Goal: Information Seeking & Learning: Learn about a topic

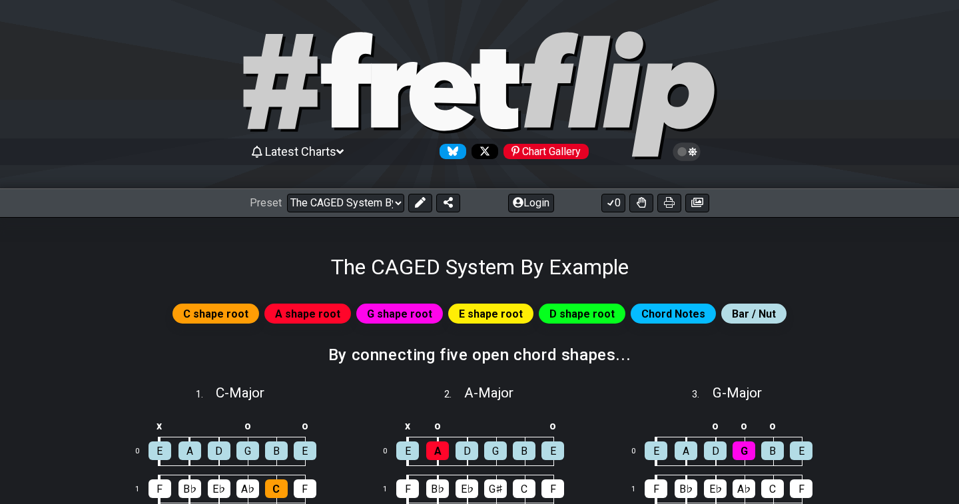
select select "/022314635340"
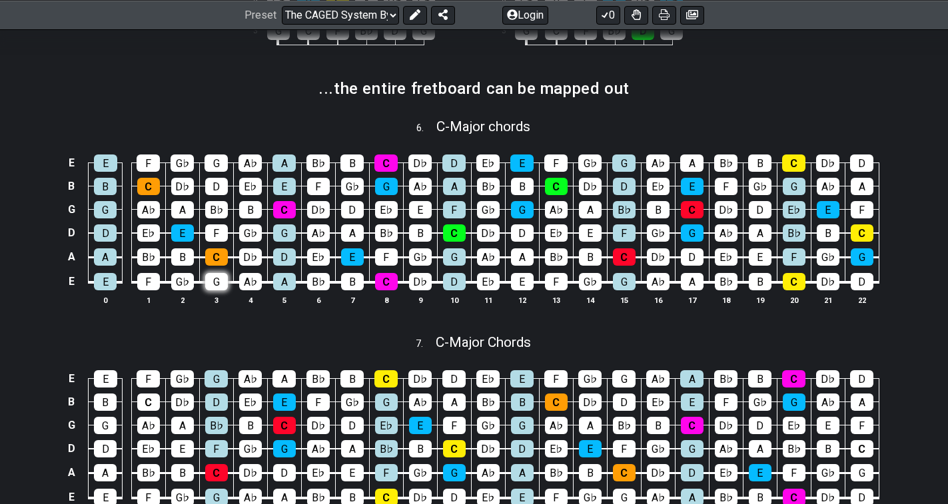
scroll to position [733, 0]
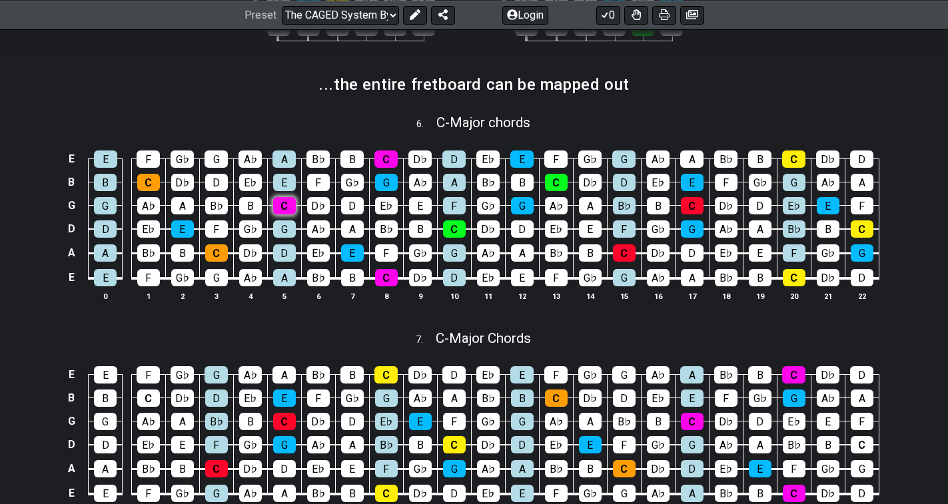
click at [279, 212] on div "C" at bounding box center [284, 205] width 23 height 17
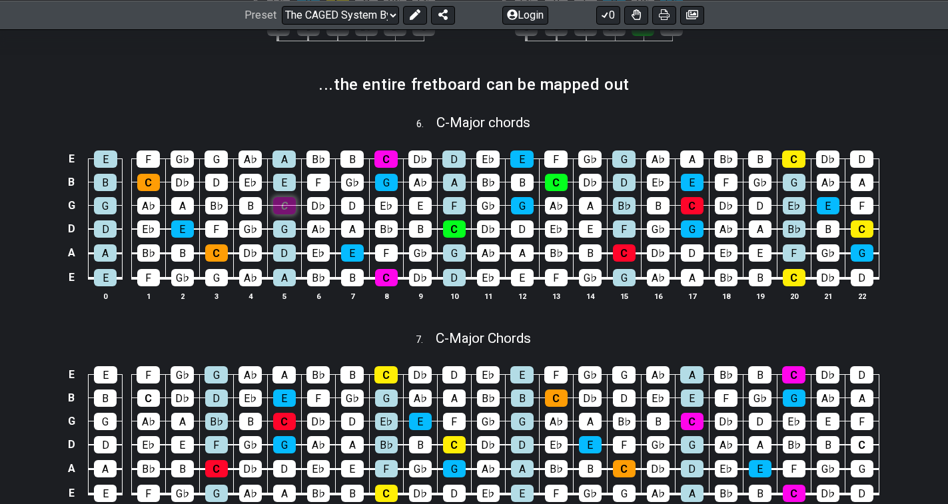
click at [279, 212] on div "C" at bounding box center [284, 205] width 23 height 17
click at [277, 212] on div "C" at bounding box center [284, 205] width 23 height 17
click at [274, 210] on div "C" at bounding box center [284, 205] width 23 height 17
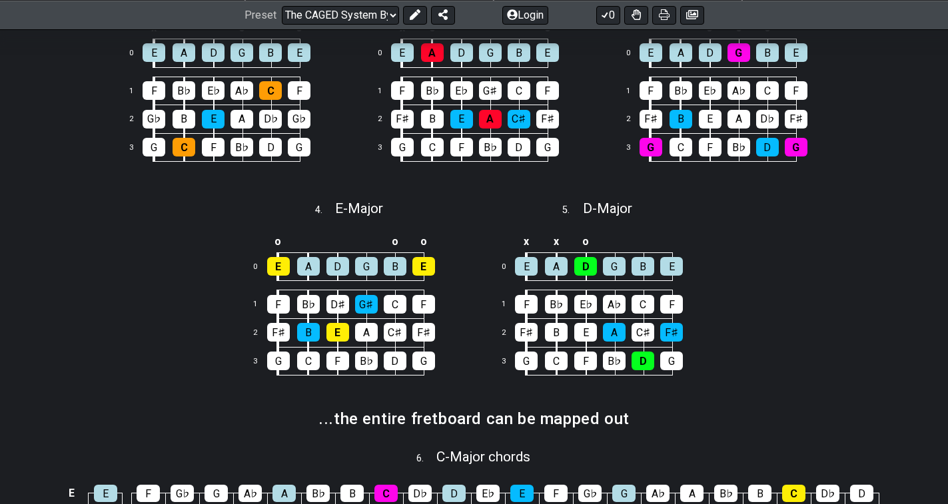
scroll to position [200, 0]
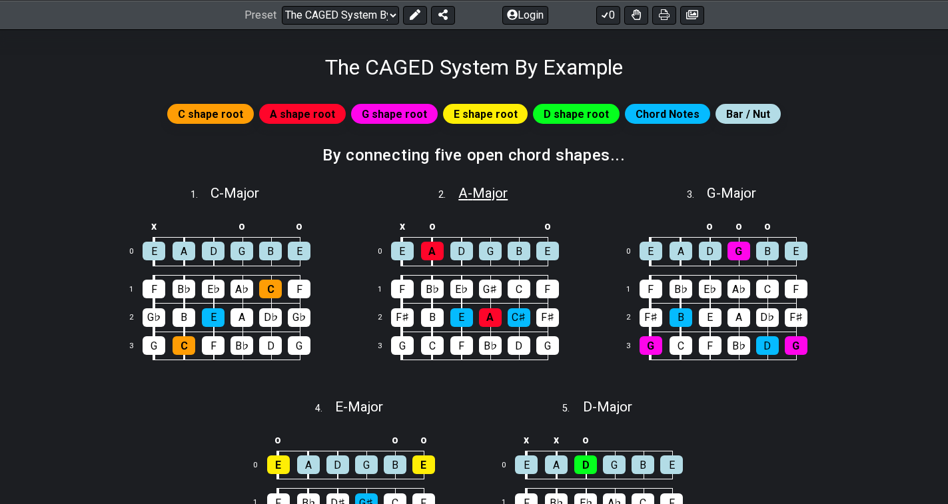
click at [464, 189] on span "A - Major" at bounding box center [482, 193] width 49 height 16
select select "A"
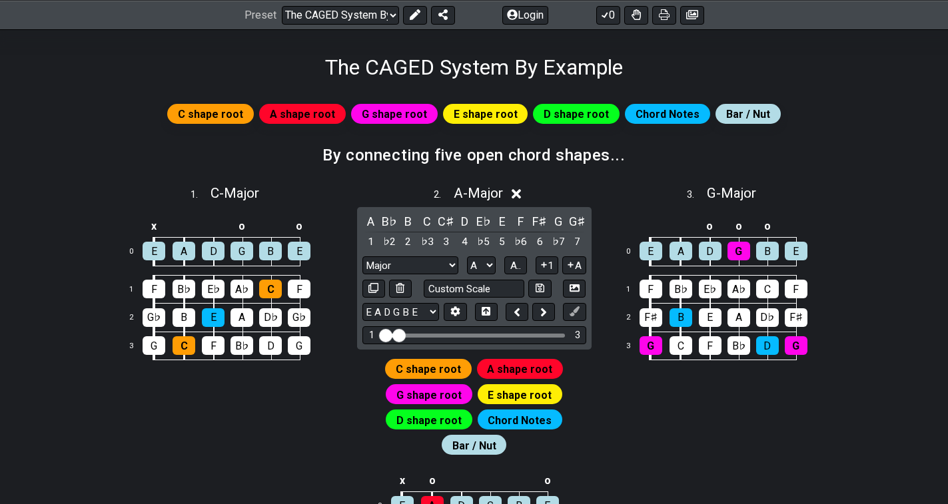
click at [492, 371] on span "A shape root" at bounding box center [519, 369] width 65 height 19
click at [495, 371] on span "A shape root" at bounding box center [519, 369] width 65 height 19
click at [515, 192] on icon at bounding box center [516, 194] width 10 height 14
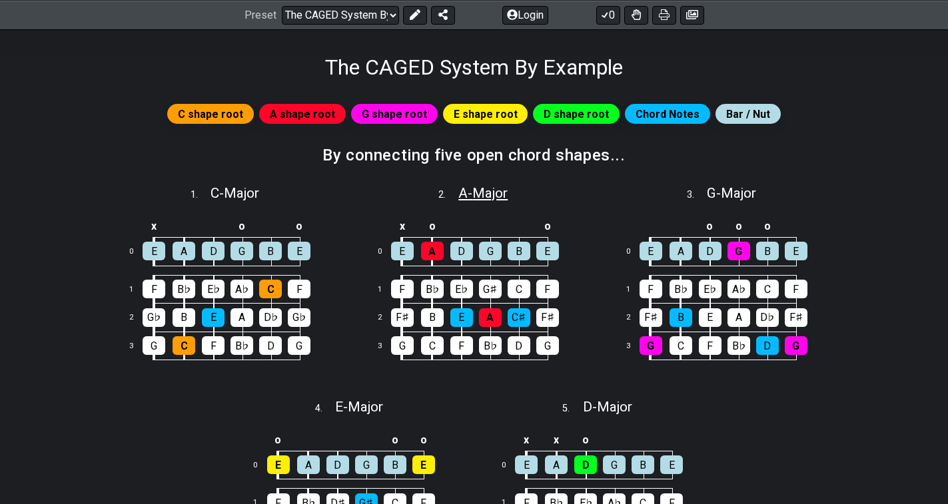
click at [476, 192] on span "A - Major" at bounding box center [482, 193] width 49 height 16
select select "A"
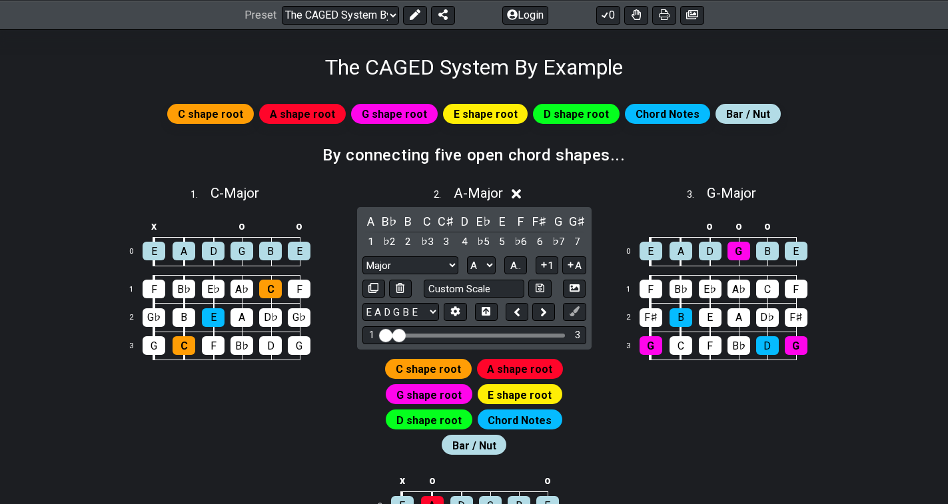
click at [529, 364] on span "A shape root" at bounding box center [519, 369] width 65 height 19
click at [521, 194] on icon at bounding box center [516, 194] width 10 height 10
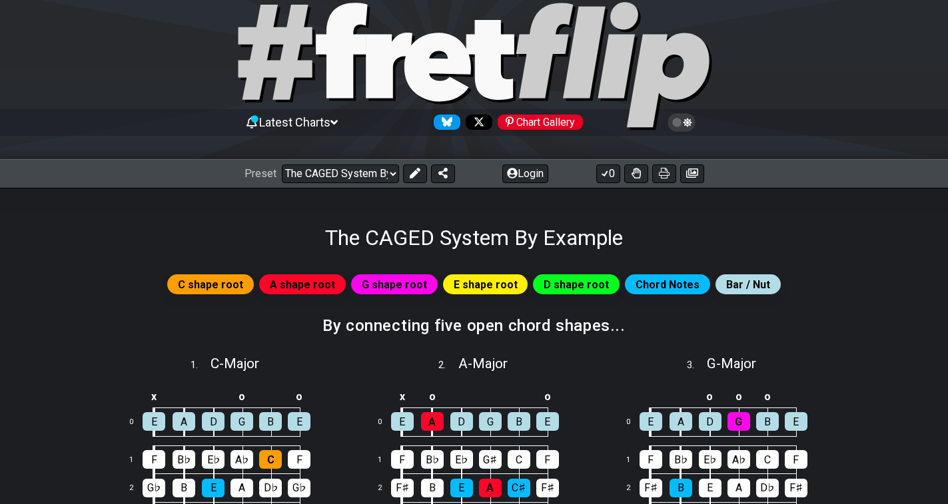
scroll to position [0, 0]
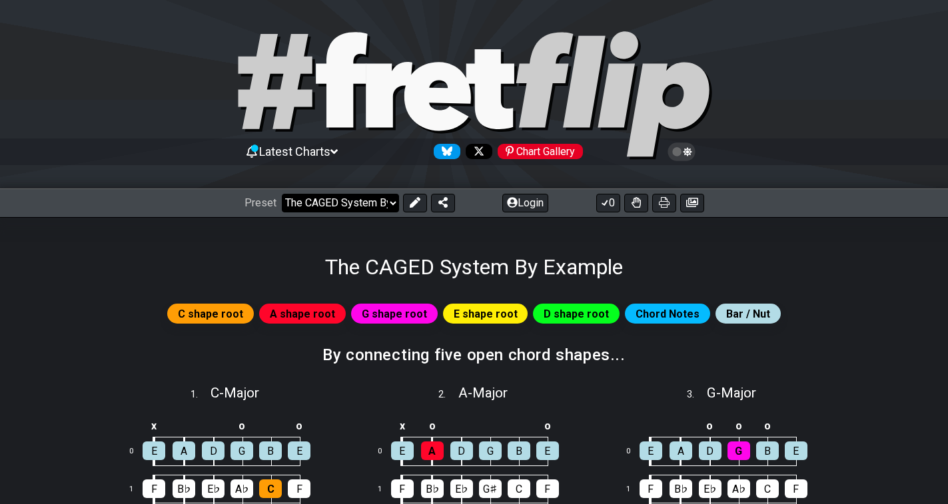
click at [388, 208] on select "Welcome to #fretflip! The CAGED System By Example Custom Preset Minor Pentatoni…" at bounding box center [340, 203] width 117 height 19
click at [307, 314] on span "A shape root" at bounding box center [302, 313] width 65 height 19
click at [306, 314] on span "A shape root" at bounding box center [302, 313] width 65 height 19
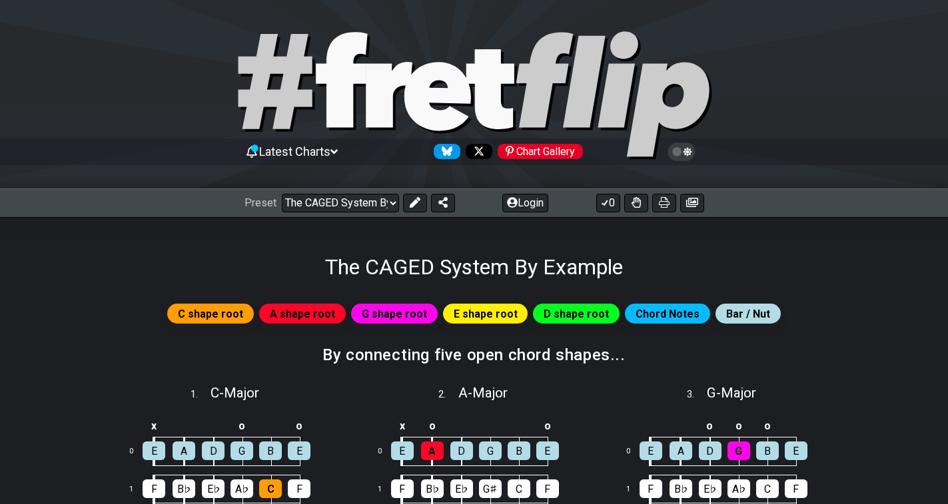
scroll to position [133, 0]
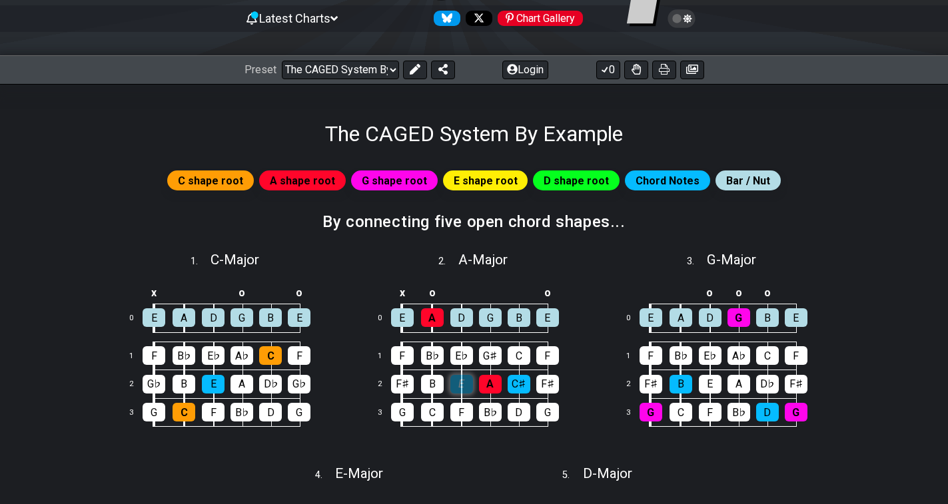
click at [459, 384] on div "E" at bounding box center [461, 384] width 23 height 19
click at [513, 383] on div "C♯" at bounding box center [518, 384] width 23 height 19
click at [519, 384] on div "C♯" at bounding box center [518, 384] width 23 height 19
click at [464, 388] on div "E" at bounding box center [461, 384] width 23 height 19
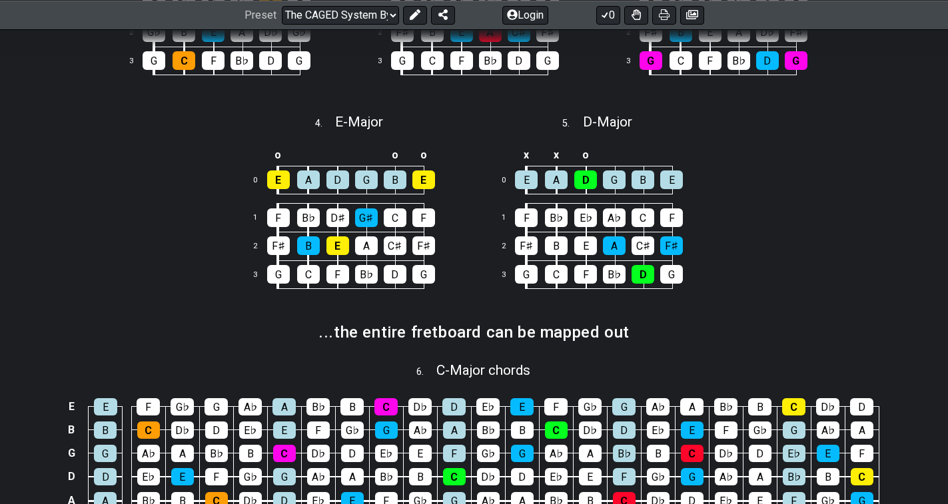
scroll to position [418, 0]
